Goal: Task Accomplishment & Management: Use online tool/utility

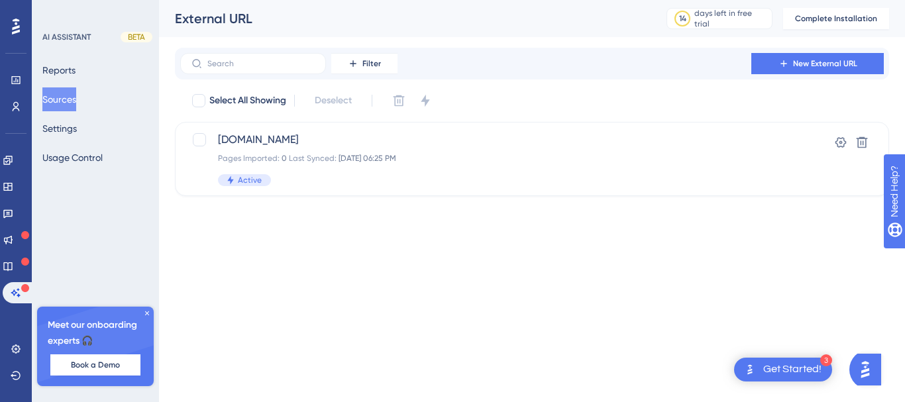
click at [788, 363] on div "Get Started!" at bounding box center [792, 370] width 58 height 15
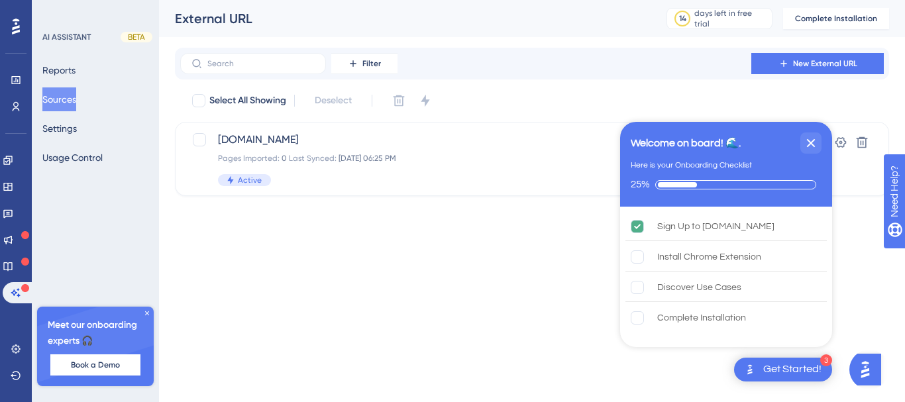
click at [506, 0] on html "3 Get Started! Welcome on board! 🌊. Here is your Onboarding Checklist 25% Sign …" at bounding box center [452, 0] width 905 height 0
click at [247, 0] on html "3 Get Started! Welcome on board! 🌊. Here is your Onboarding Checklist 25% Sign …" at bounding box center [452, 0] width 905 height 0
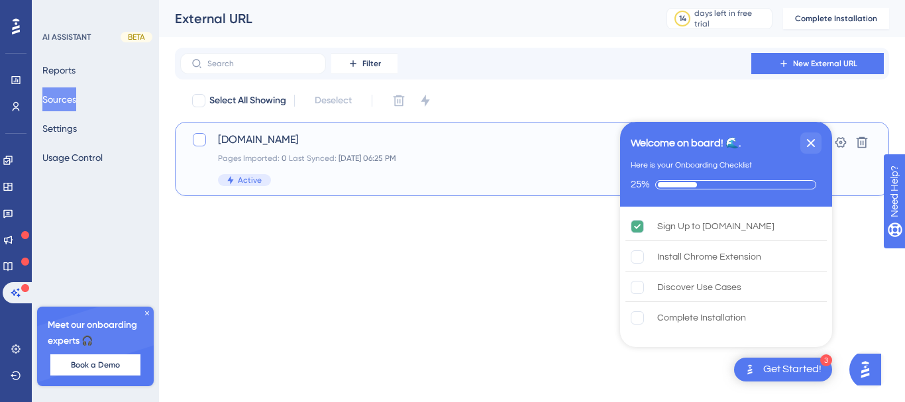
click at [199, 146] on div at bounding box center [199, 139] width 13 height 13
checkbox input "true"
click at [863, 0] on html "3 Get Started! Welcome on board! 🌊. Here is your Onboarding Checklist 25% Sign …" at bounding box center [452, 0] width 905 height 0
click at [817, 140] on icon "Close Checklist" at bounding box center [811, 143] width 16 height 16
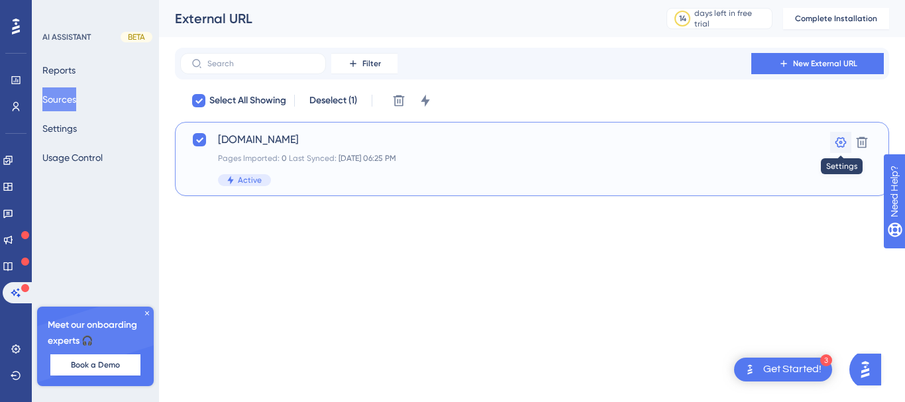
click at [840, 143] on icon at bounding box center [841, 142] width 11 height 11
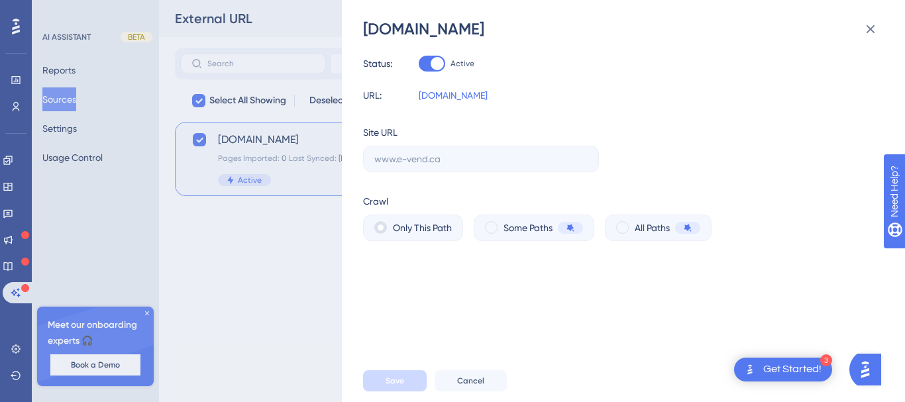
click at [229, 274] on div "[DOMAIN_NAME] Status: Active URL: [DOMAIN_NAME] Site URL Crawl Only This Path S…" at bounding box center [452, 201] width 905 height 402
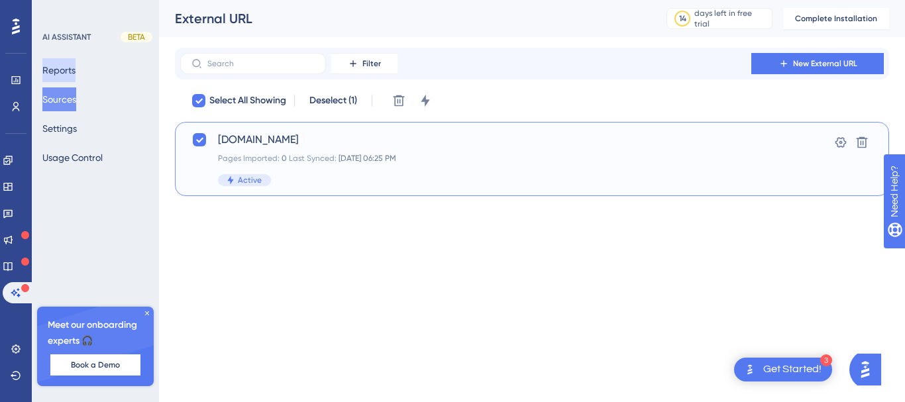
click at [76, 68] on button "Reports" at bounding box center [58, 70] width 33 height 24
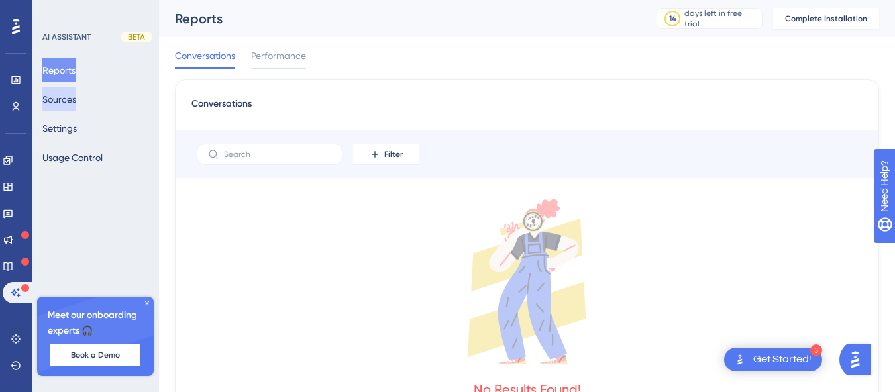
click at [71, 94] on button "Sources" at bounding box center [59, 99] width 34 height 24
